Goal: Task Accomplishment & Management: Manage account settings

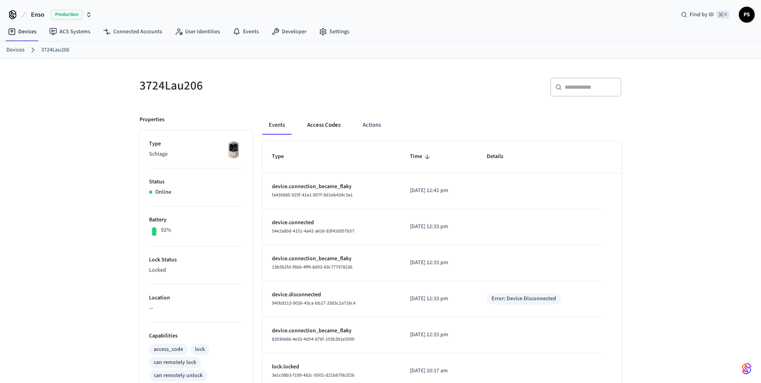
click at [323, 129] on button "Access Codes" at bounding box center [324, 125] width 46 height 19
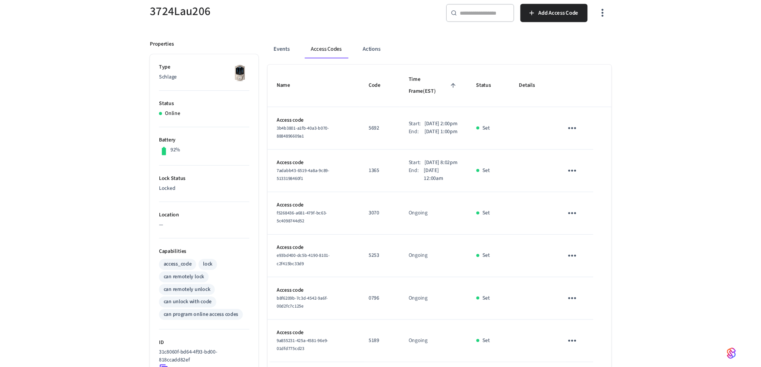
scroll to position [77, 0]
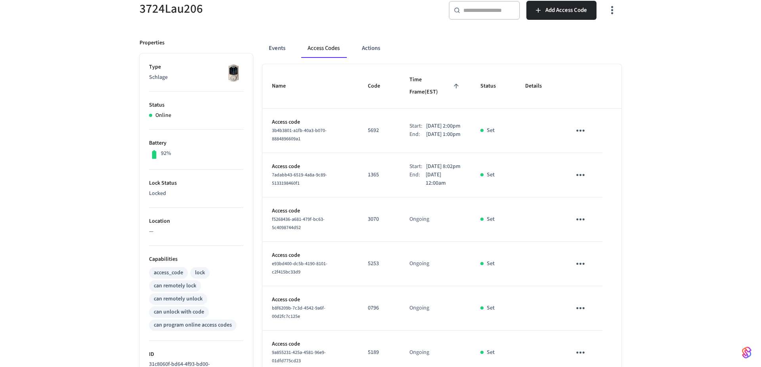
click at [316, 151] on td "Access code 3b4b3801-a1fb-40a3-b070-8884896609a1" at bounding box center [310, 131] width 96 height 44
click at [284, 125] on p "Access code" at bounding box center [310, 122] width 77 height 8
click at [326, 153] on td "Access code 3b4b3801-a1fb-40a3-b070-8884896609a1" at bounding box center [310, 131] width 96 height 44
click at [329, 174] on td "Access code 7adabb43-6519-4a8a-9c89-5133198460f1" at bounding box center [310, 175] width 96 height 44
click at [172, 150] on div "92%" at bounding box center [196, 154] width 94 height 10
